Goal: Task Accomplishment & Management: Manage account settings

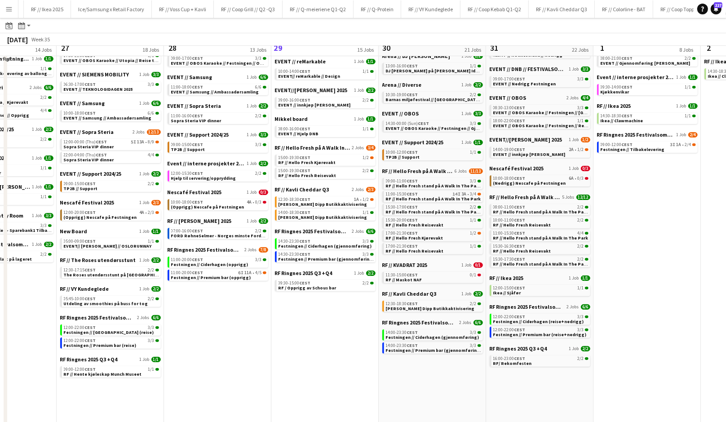
scroll to position [155, 0]
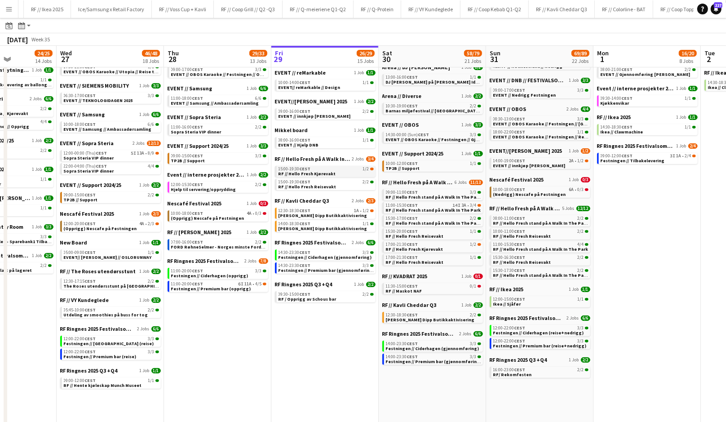
click at [311, 176] on app-brief-job-card "15:00-19:30 CEST 1/2 RF // Hello Fresh Kjørevakt" at bounding box center [325, 171] width 101 height 11
click at [314, 186] on span "RF // Hello Fresh Reisevakt" at bounding box center [308, 187] width 58 height 6
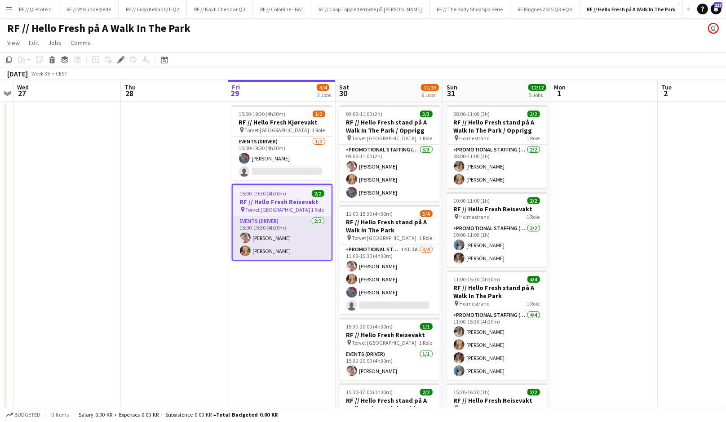
click at [255, 254] on app-card-role "Events (Driver) [DATE] 15:00-19:30 (4h30m) [PERSON_NAME] [PERSON_NAME]" at bounding box center [282, 238] width 99 height 44
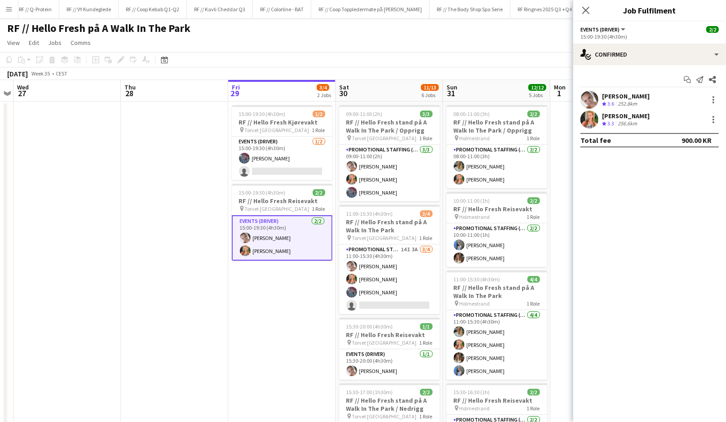
click at [622, 120] on div "256.6km" at bounding box center [627, 124] width 23 height 8
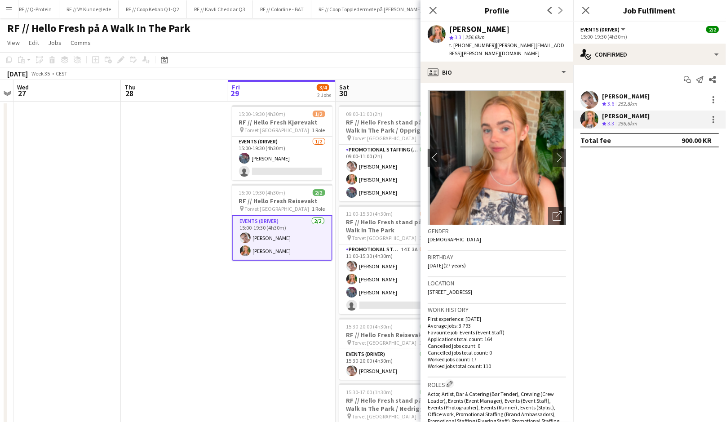
click at [622, 120] on div "256.6km" at bounding box center [627, 124] width 23 height 8
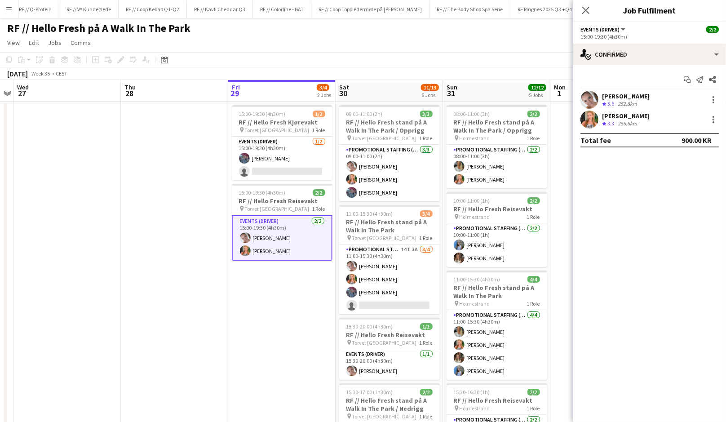
click at [190, 196] on app-date-cell at bounding box center [174, 379] width 107 height 555
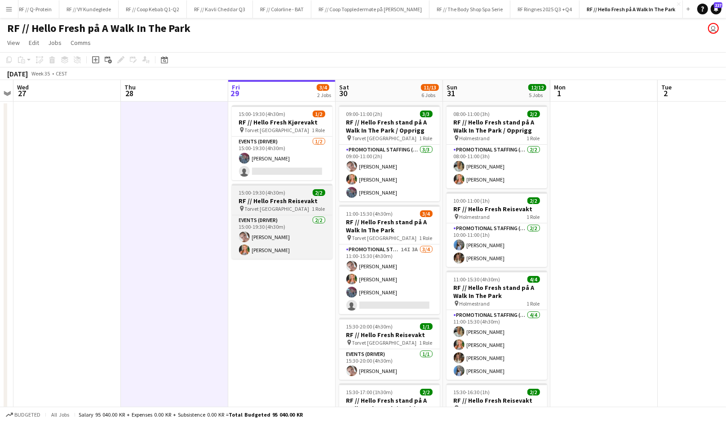
click at [246, 197] on h3 "RF // Hello Fresh Reisevakt" at bounding box center [282, 201] width 101 height 8
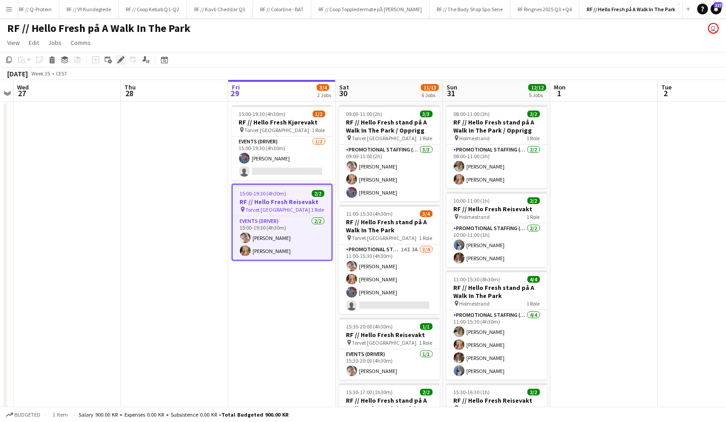
click at [118, 61] on icon at bounding box center [120, 60] width 5 height 5
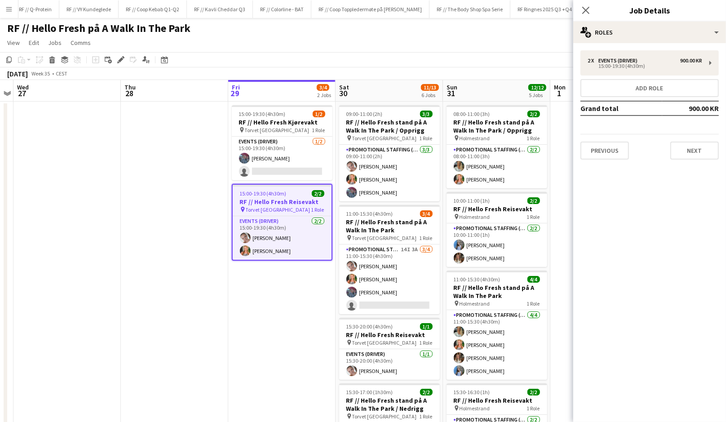
click at [291, 315] on app-date-cell "15:00-19:30 (4h30m) 1/2 RF // Hello Fresh Kjørevakt pin Torvet Kristiansand 1 R…" at bounding box center [281, 379] width 107 height 555
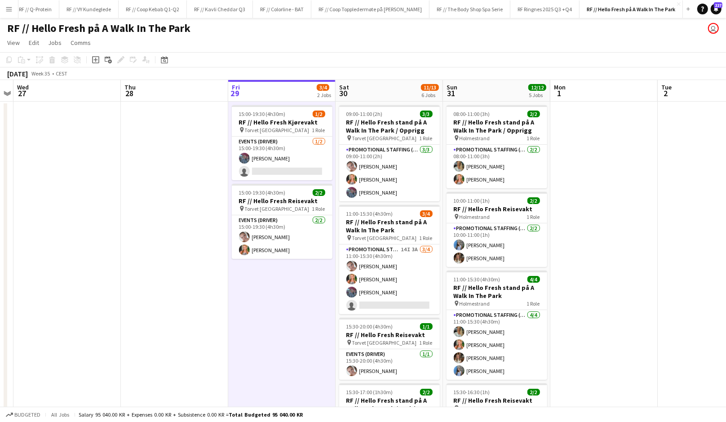
click at [260, 315] on app-date-cell "15:00-19:30 (4h30m) 1/2 RF // Hello Fresh Kjørevakt pin Torvet Kristiansand 1 R…" at bounding box center [281, 379] width 107 height 555
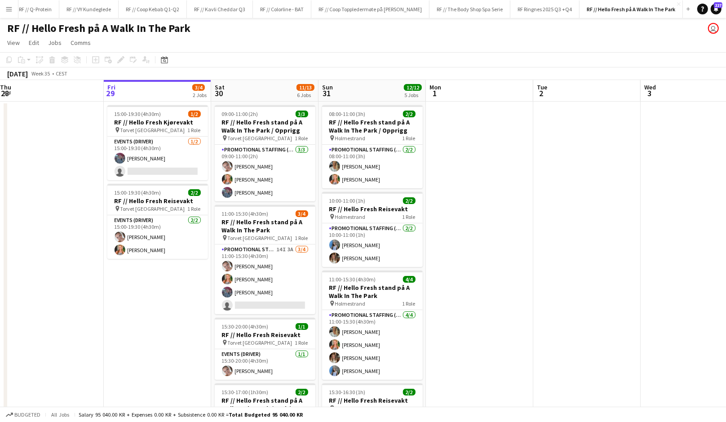
scroll to position [0, 330]
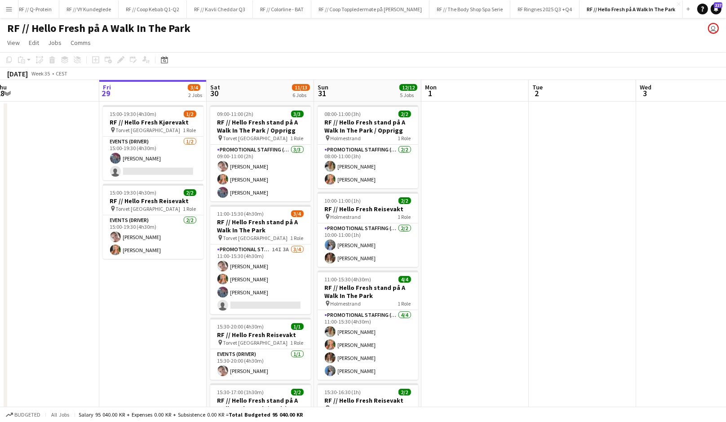
click at [490, 235] on app-date-cell at bounding box center [474, 379] width 107 height 555
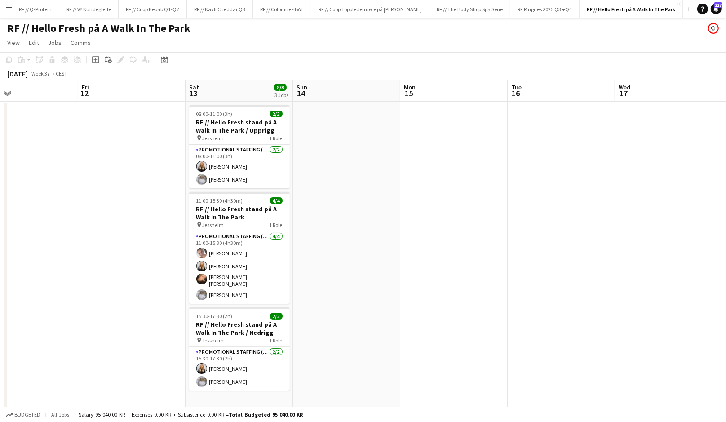
scroll to position [0, 208]
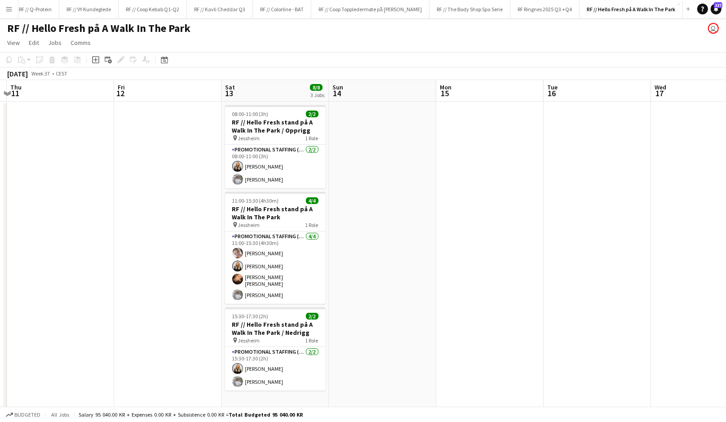
click at [369, 160] on app-date-cell at bounding box center [382, 379] width 107 height 555
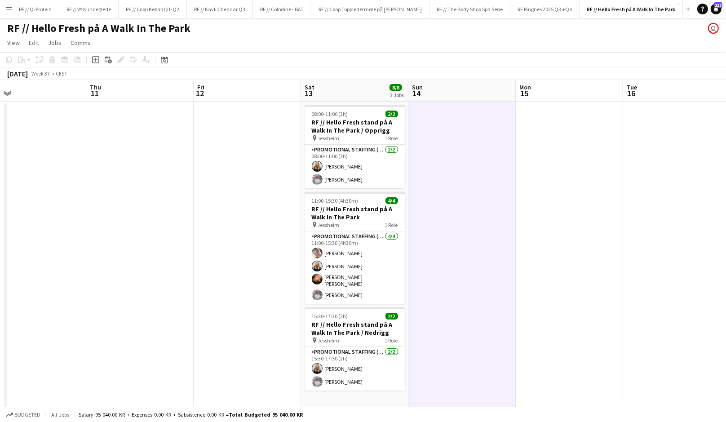
scroll to position [0, 228]
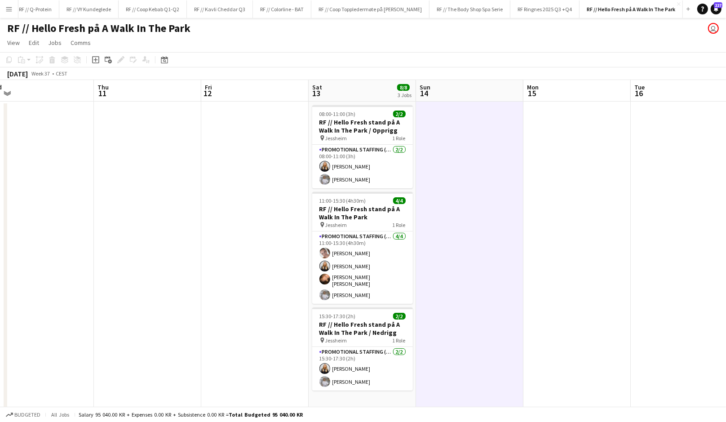
click at [444, 166] on app-date-cell at bounding box center [469, 379] width 107 height 555
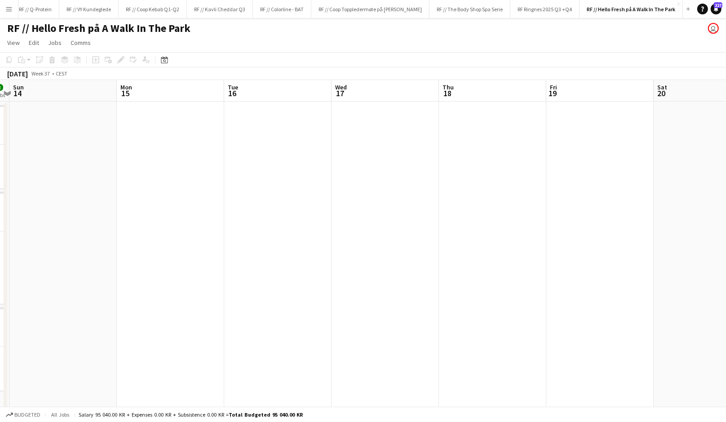
scroll to position [0, 332]
click at [451, 164] on app-date-cell at bounding box center [472, 379] width 107 height 555
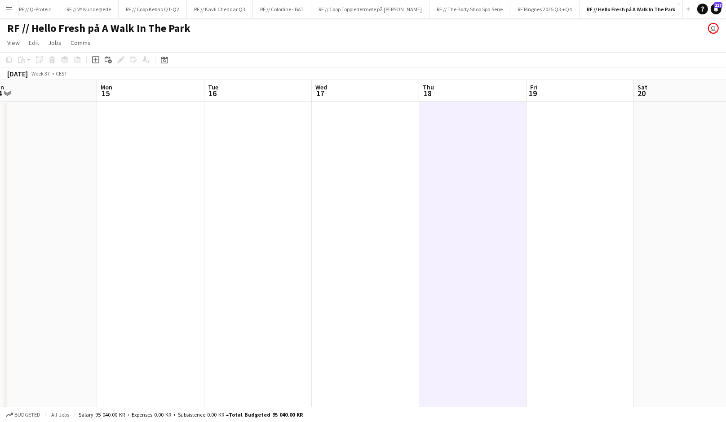
click at [545, 164] on app-date-cell at bounding box center [580, 379] width 107 height 555
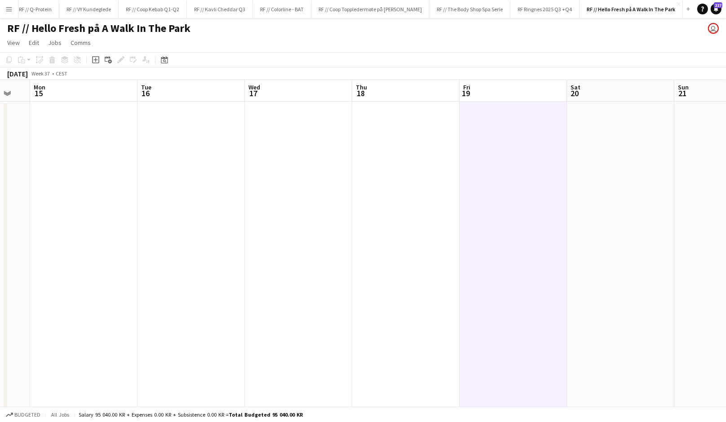
scroll to position [0, 299]
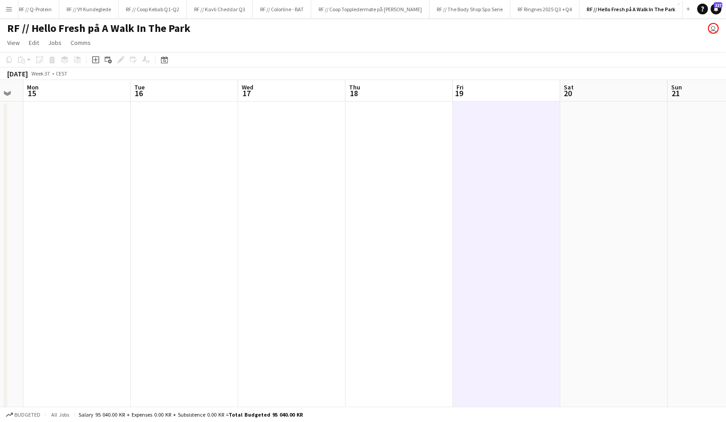
click at [509, 166] on app-date-cell at bounding box center [506, 379] width 107 height 555
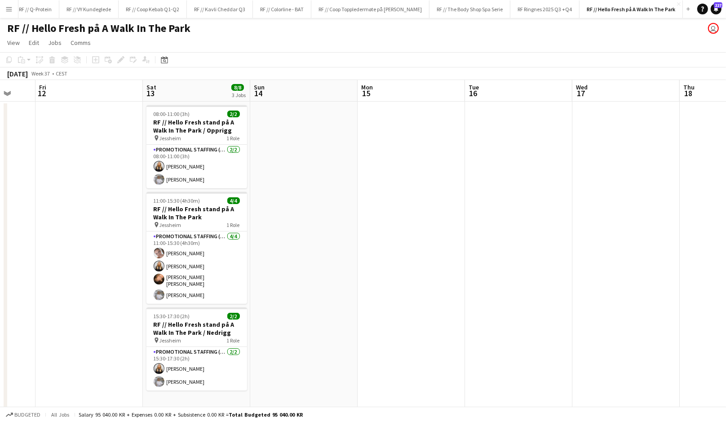
scroll to position [0, 290]
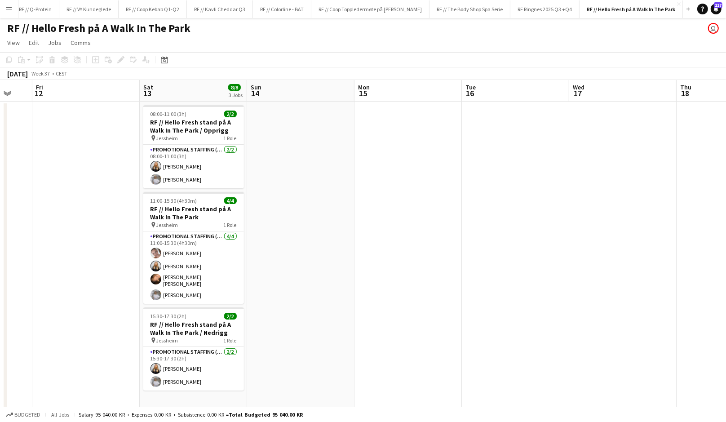
click at [302, 192] on app-date-cell at bounding box center [300, 379] width 107 height 555
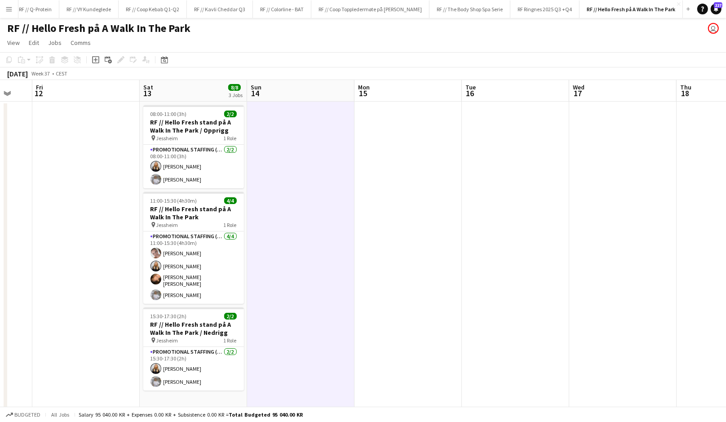
click at [302, 192] on app-date-cell at bounding box center [300, 379] width 107 height 555
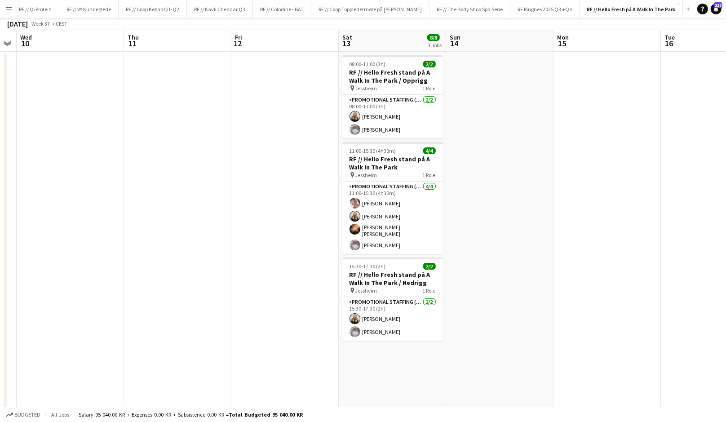
scroll to position [0, 0]
